Goal: Browse casually: Explore the website without a specific task or goal

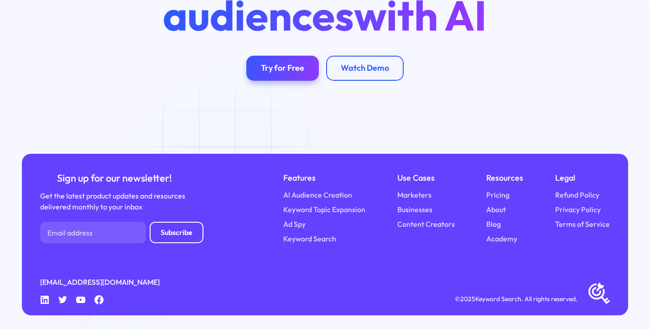
scroll to position [3248, 0]
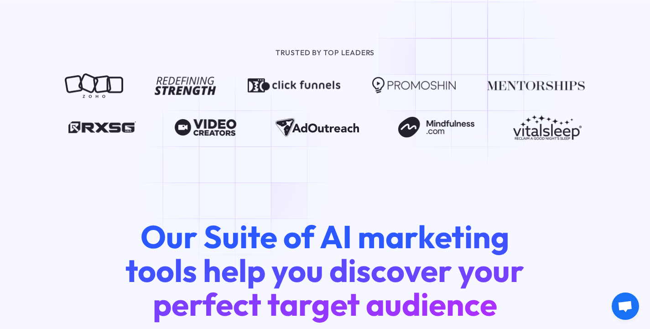
scroll to position [3248, 0]
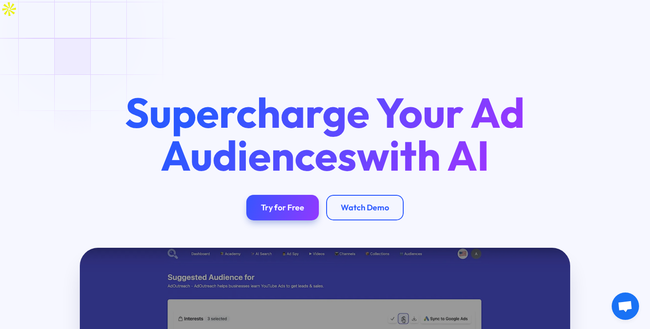
scroll to position [3248, 0]
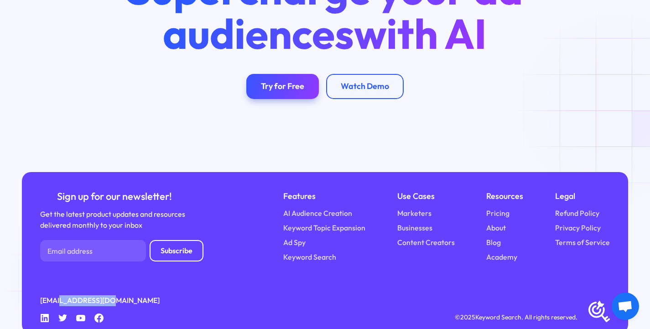
drag, startPoint x: 55, startPoint y: 275, endPoint x: 105, endPoint y: 281, distance: 49.7
click at [105, 281] on div "Sign up for our newsletter! Get the latest product updates and resources delive…" at bounding box center [325, 253] width 607 height 162
copy link "keywordsearch"
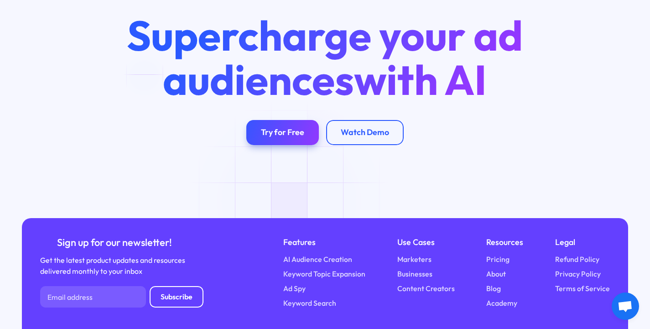
scroll to position [3248, 0]
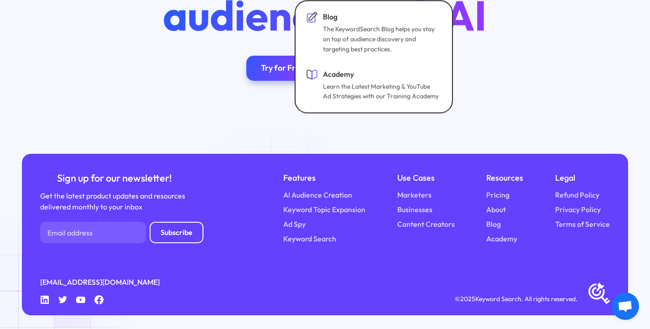
click at [42, 304] on div "Sign up for our newsletter! Get the latest product updates and resources delive…" at bounding box center [325, 235] width 607 height 162
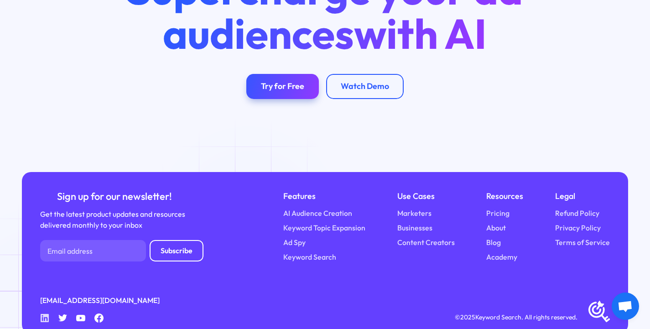
click at [42, 314] on icon at bounding box center [45, 318] width 8 height 8
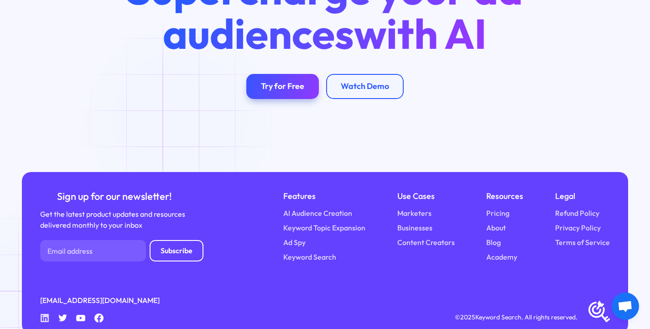
click at [42, 314] on icon at bounding box center [45, 318] width 8 height 8
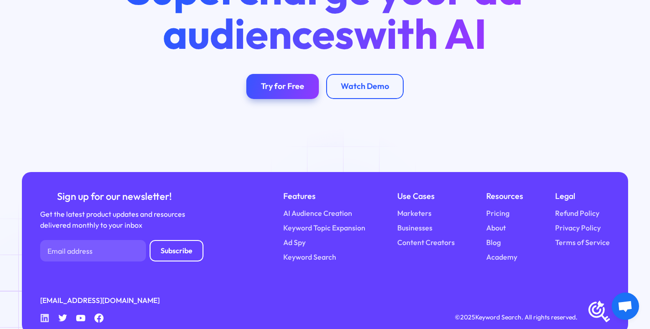
click at [42, 314] on icon at bounding box center [45, 318] width 8 height 8
drag, startPoint x: 538, startPoint y: 66, endPoint x: 534, endPoint y: 51, distance: 15.6
click at [537, 61] on div "Supercharge your ad audiences with AI Try for Free Watch Demo" at bounding box center [325, 33] width 436 height 132
